Goal: Task Accomplishment & Management: Manage account settings

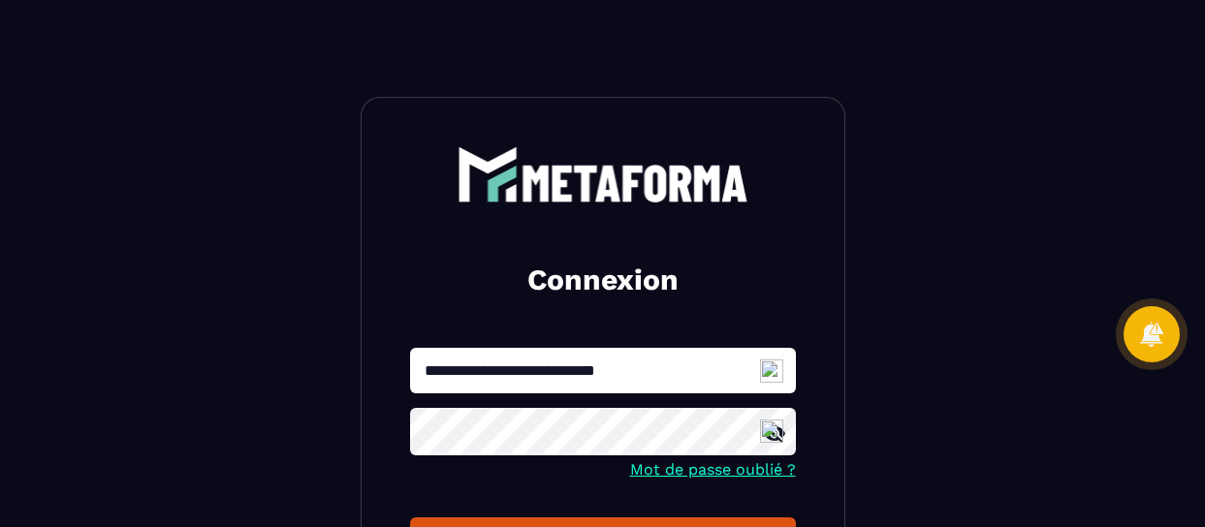
scroll to position [245, 0]
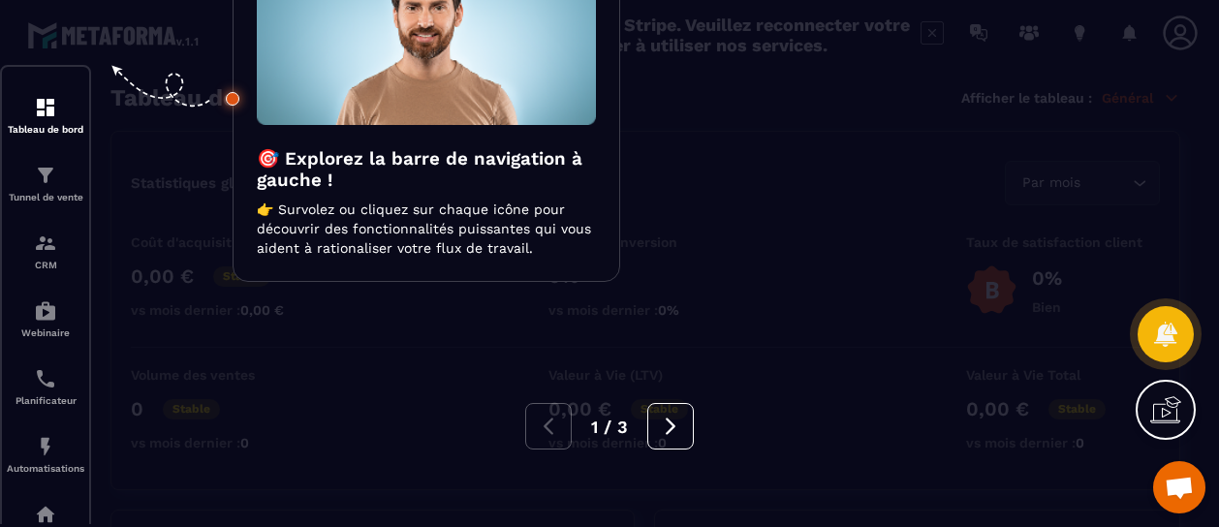
click at [42, 110] on div at bounding box center [609, 263] width 1219 height 527
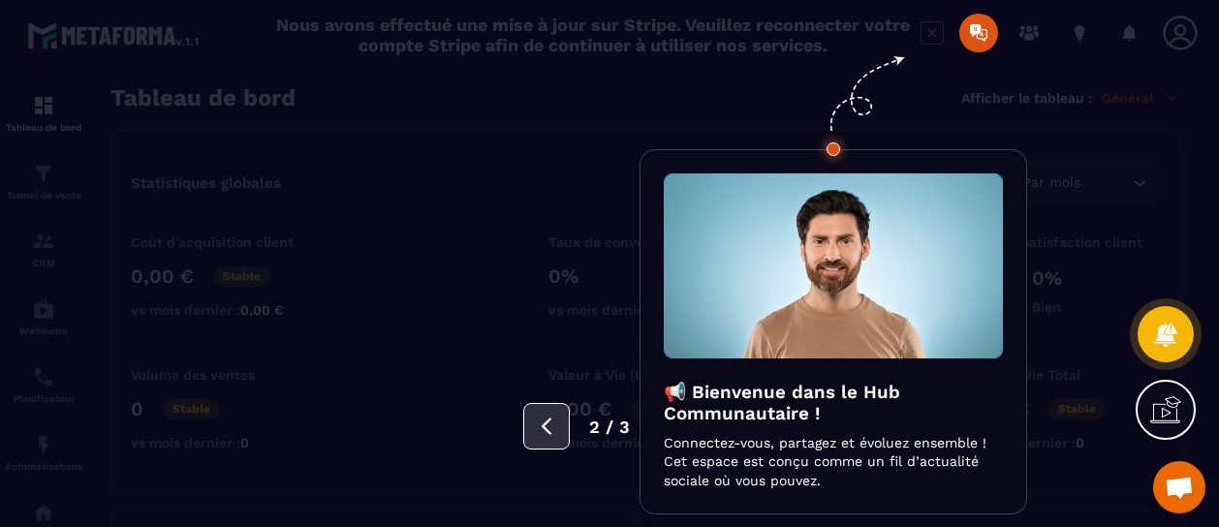
click at [543, 423] on icon at bounding box center [546, 426] width 21 height 21
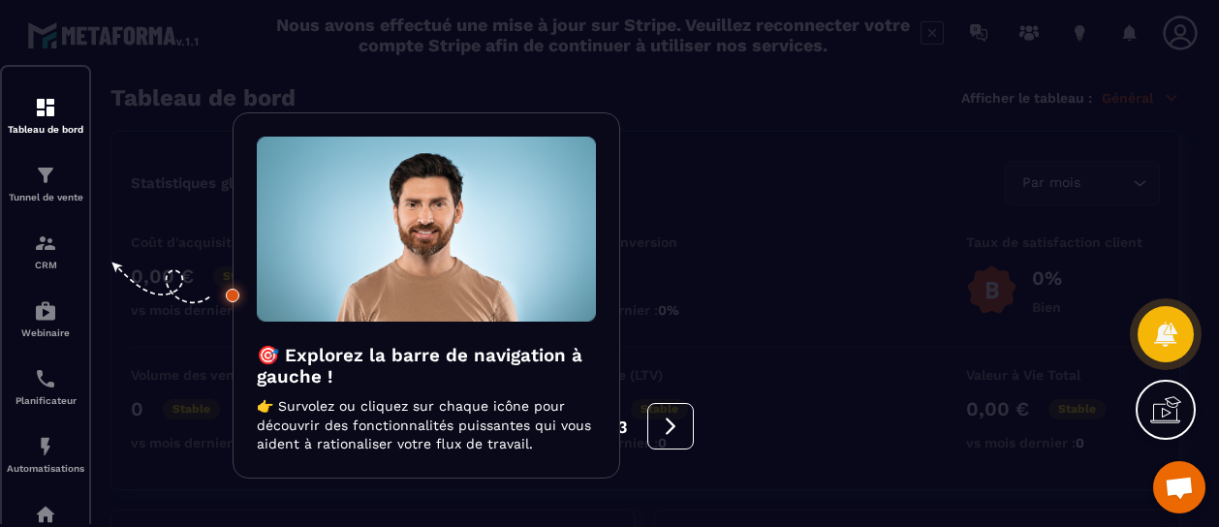
click at [35, 192] on div at bounding box center [609, 263] width 1219 height 527
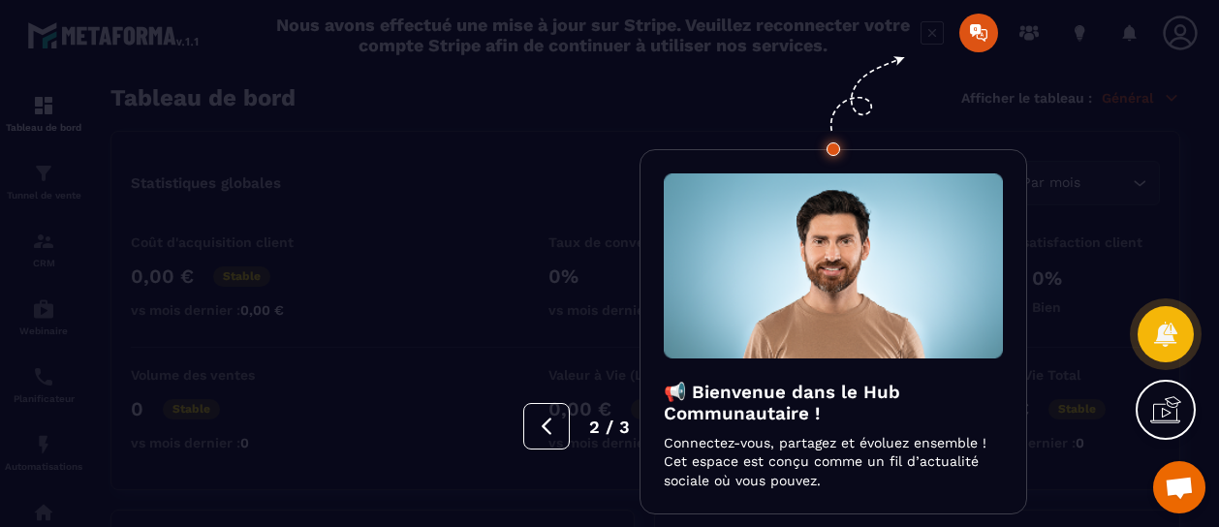
click at [39, 102] on div at bounding box center [609, 263] width 1219 height 527
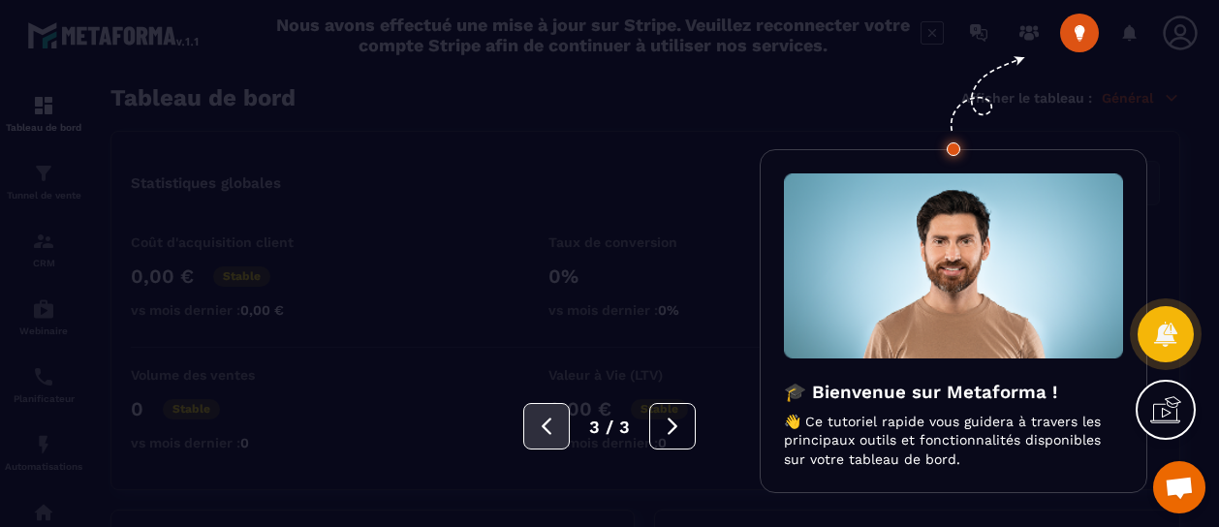
click at [550, 427] on icon at bounding box center [546, 426] width 21 height 21
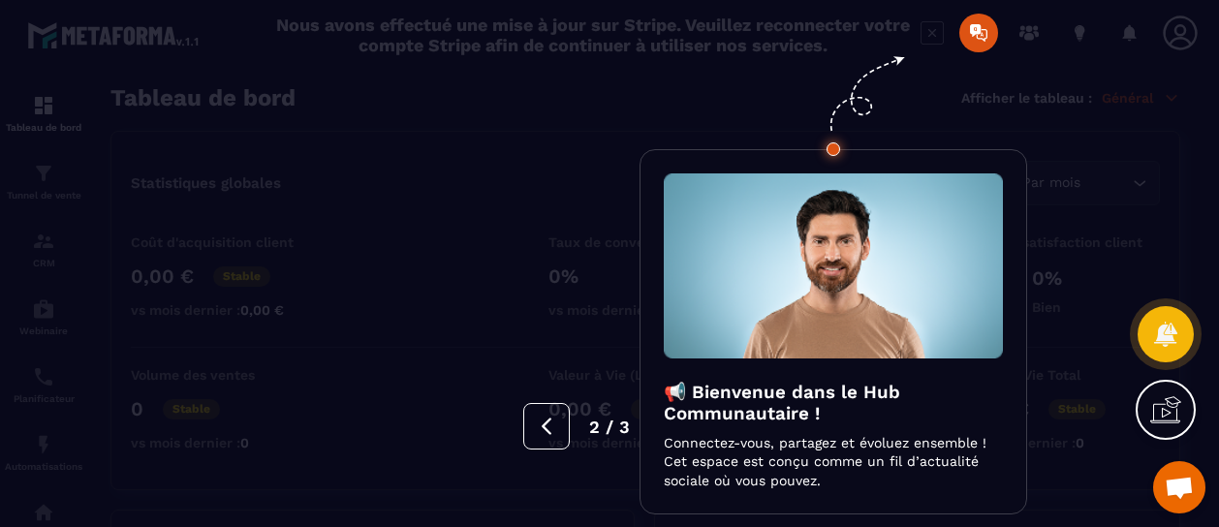
click at [52, 113] on div at bounding box center [609, 263] width 1219 height 527
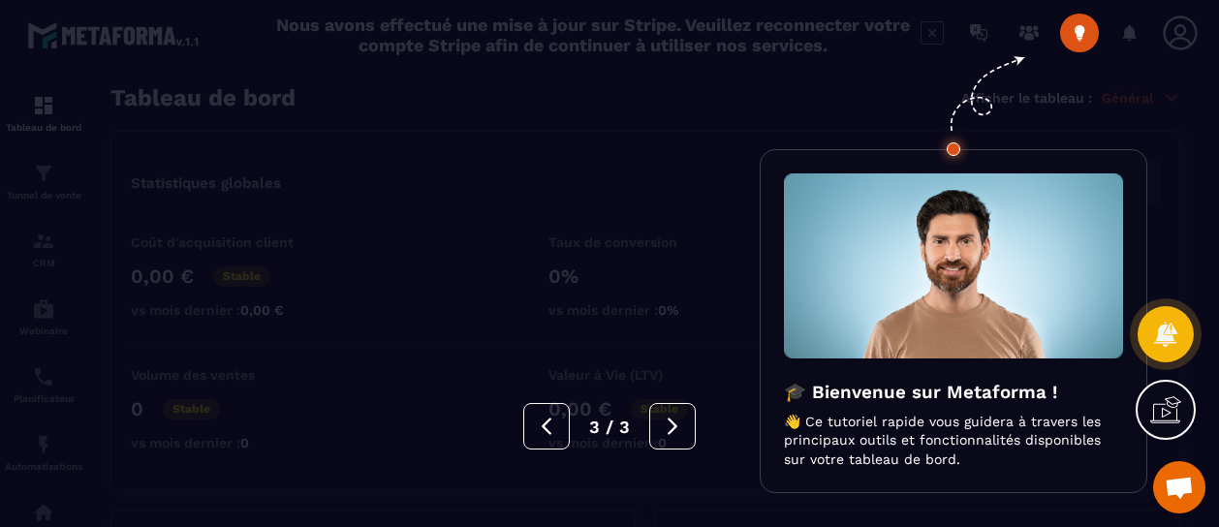
click at [49, 175] on div at bounding box center [609, 263] width 1219 height 527
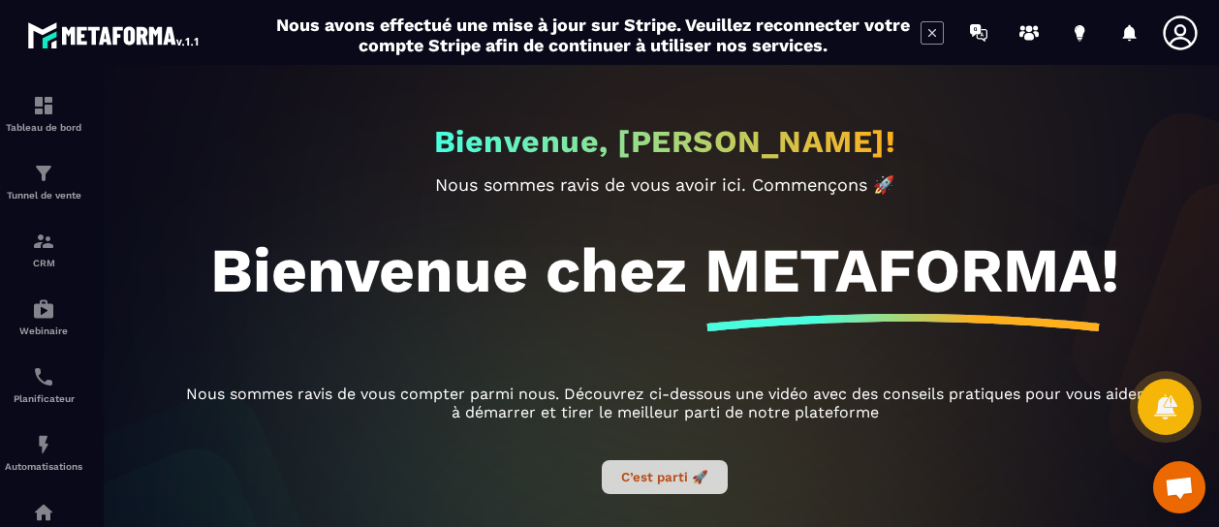
click at [667, 478] on button "C’est parti 🚀" at bounding box center [665, 477] width 126 height 34
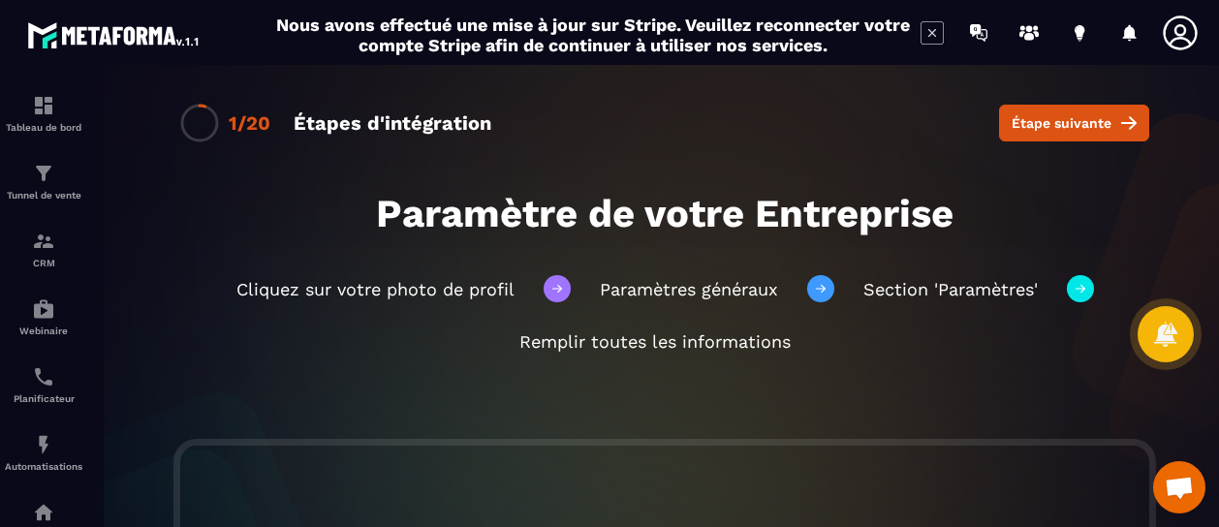
click at [162, 360] on div "1/20 Étapes d'intégration Étape suivante Paramètre de votre Entreprise Cliquez …" at bounding box center [665, 296] width 1148 height 462
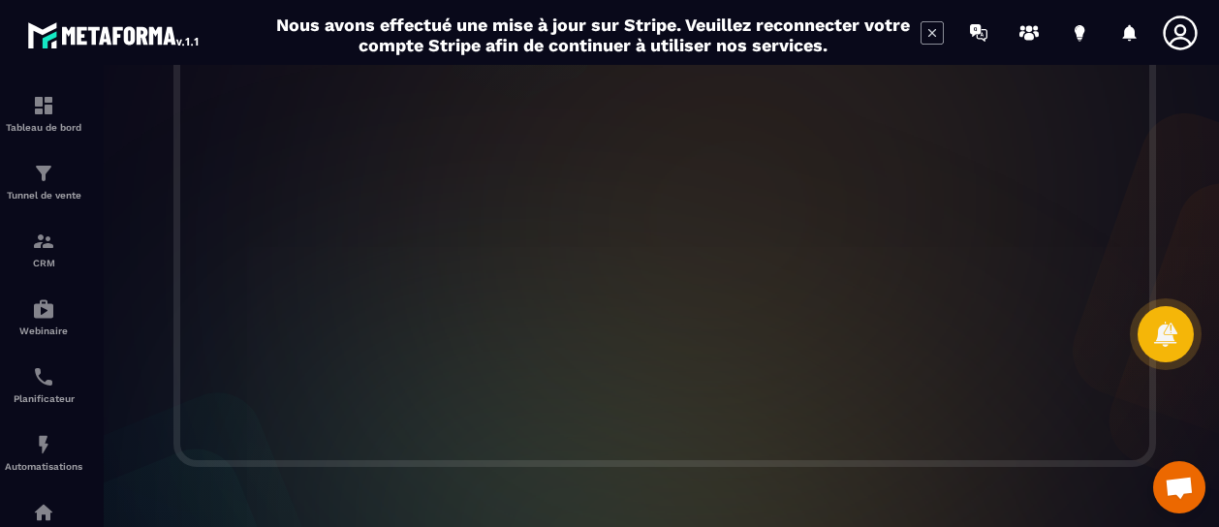
scroll to position [639, 0]
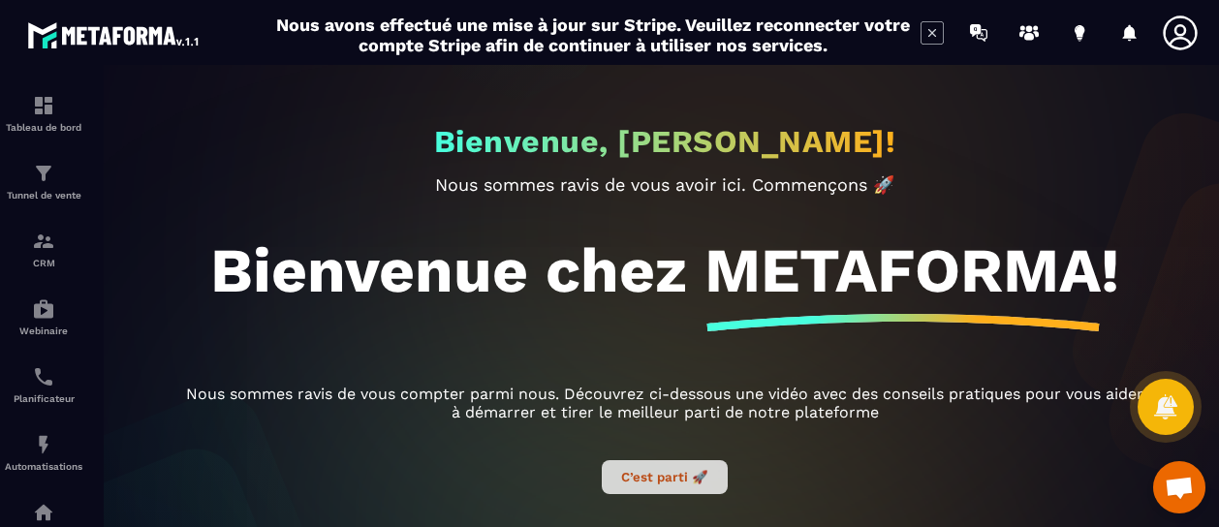
click at [652, 476] on button "C’est parti 🚀" at bounding box center [665, 477] width 126 height 34
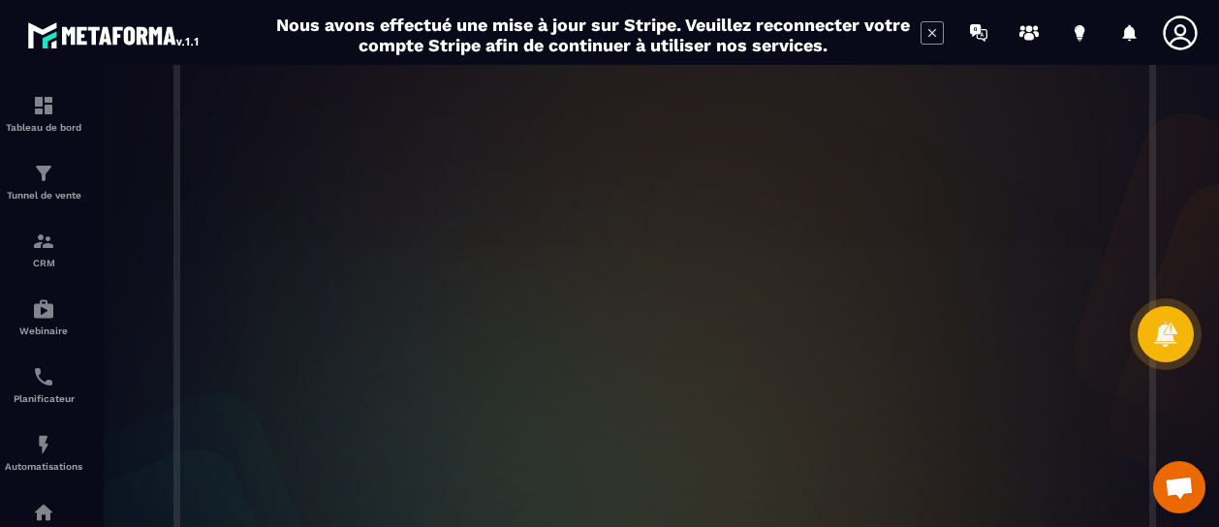
scroll to position [423, 0]
click at [1173, 30] on icon at bounding box center [1180, 33] width 39 height 39
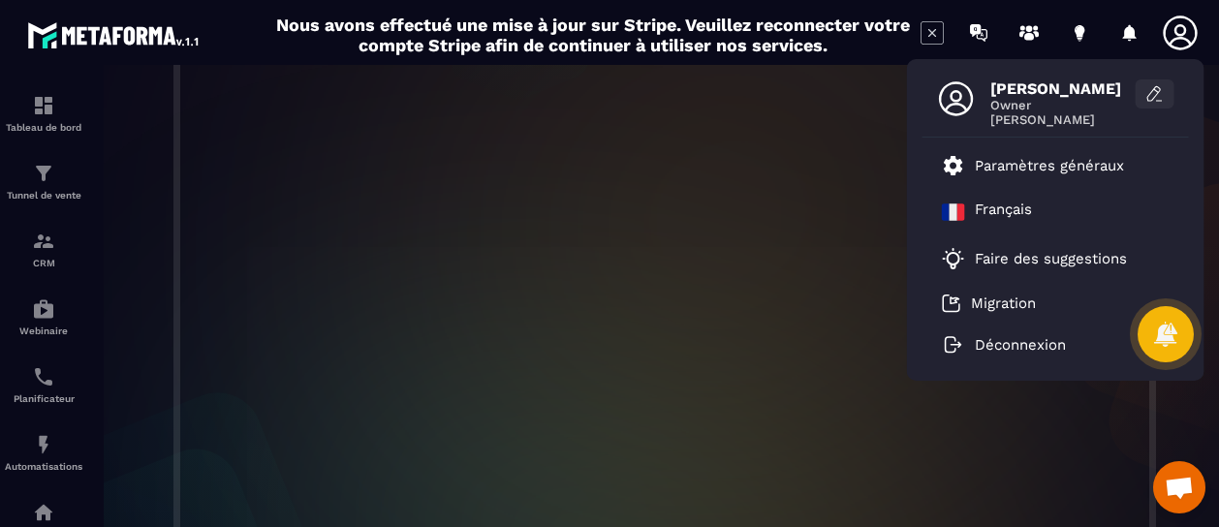
click at [1150, 90] on icon at bounding box center [1155, 93] width 19 height 19
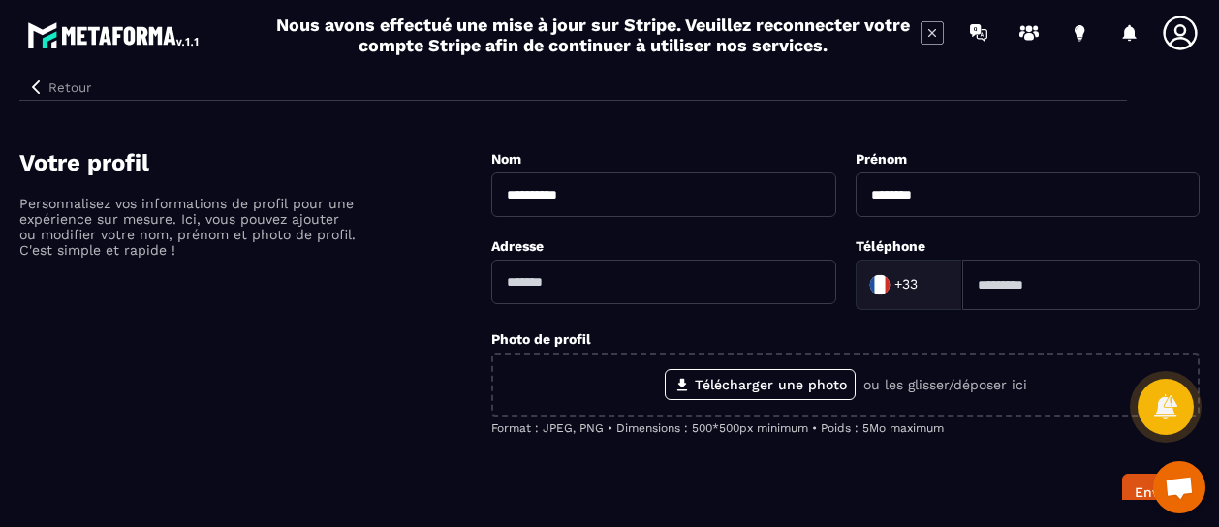
click at [628, 285] on input "text" at bounding box center [663, 282] width 344 height 45
type input "**********"
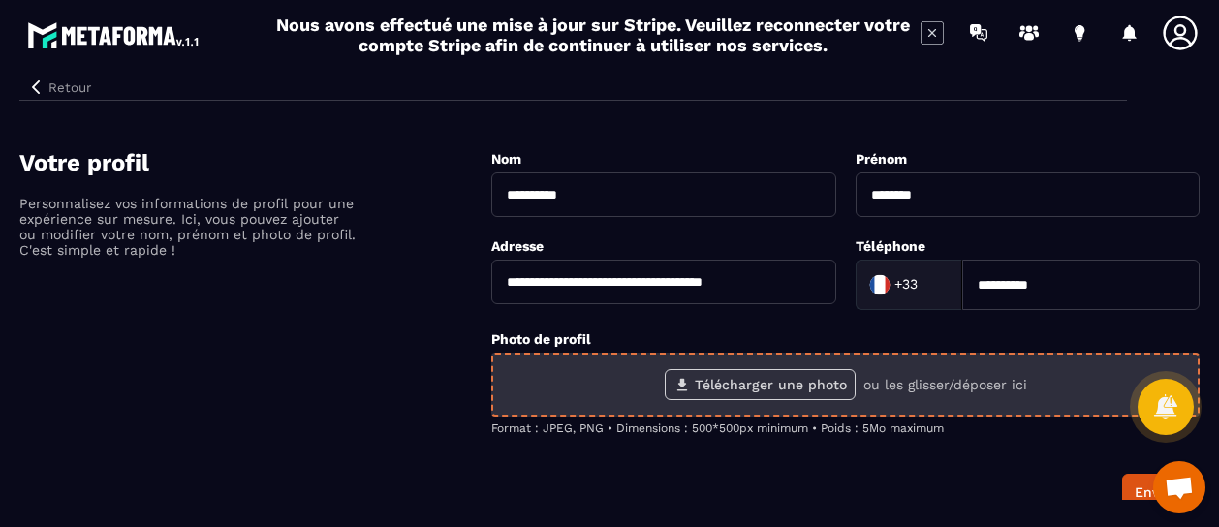
click at [719, 377] on label "Télécharger une photo" at bounding box center [760, 384] width 191 height 31
click at [0, 0] on input "Télécharger une photo" at bounding box center [0, 0] width 0 height 0
